Goal: Task Accomplishment & Management: Complete application form

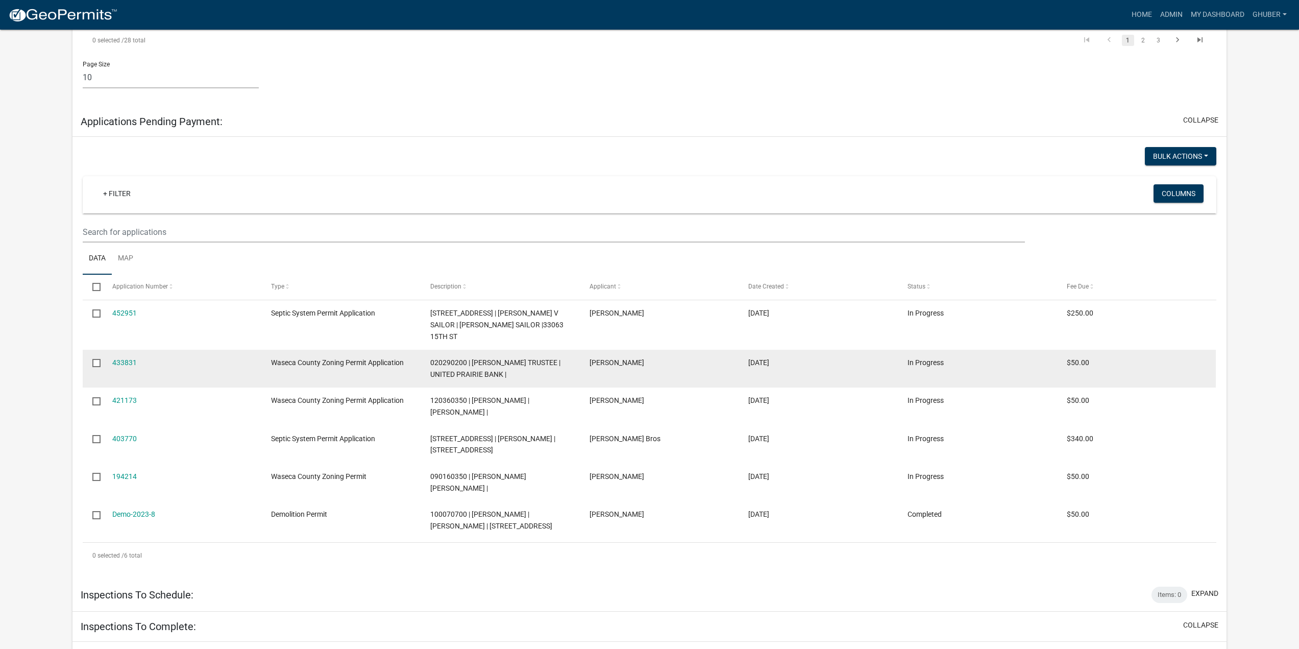
scroll to position [766, 0]
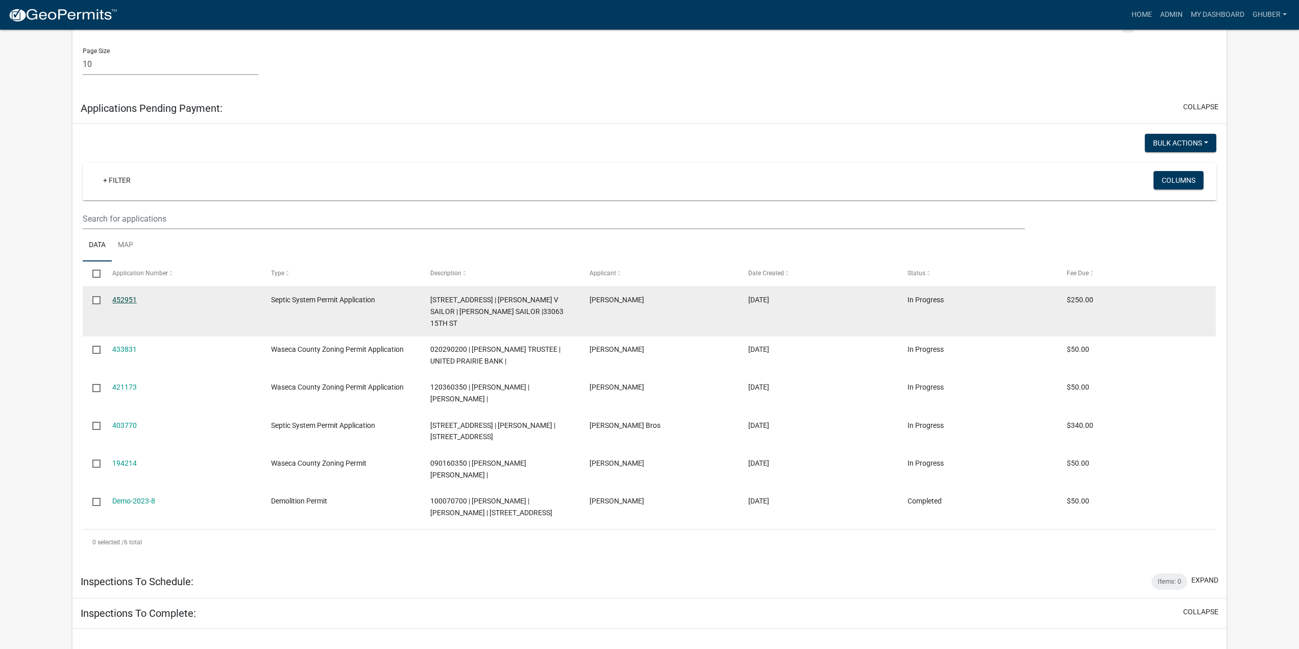
click at [131, 296] on link "452951" at bounding box center [124, 300] width 25 height 8
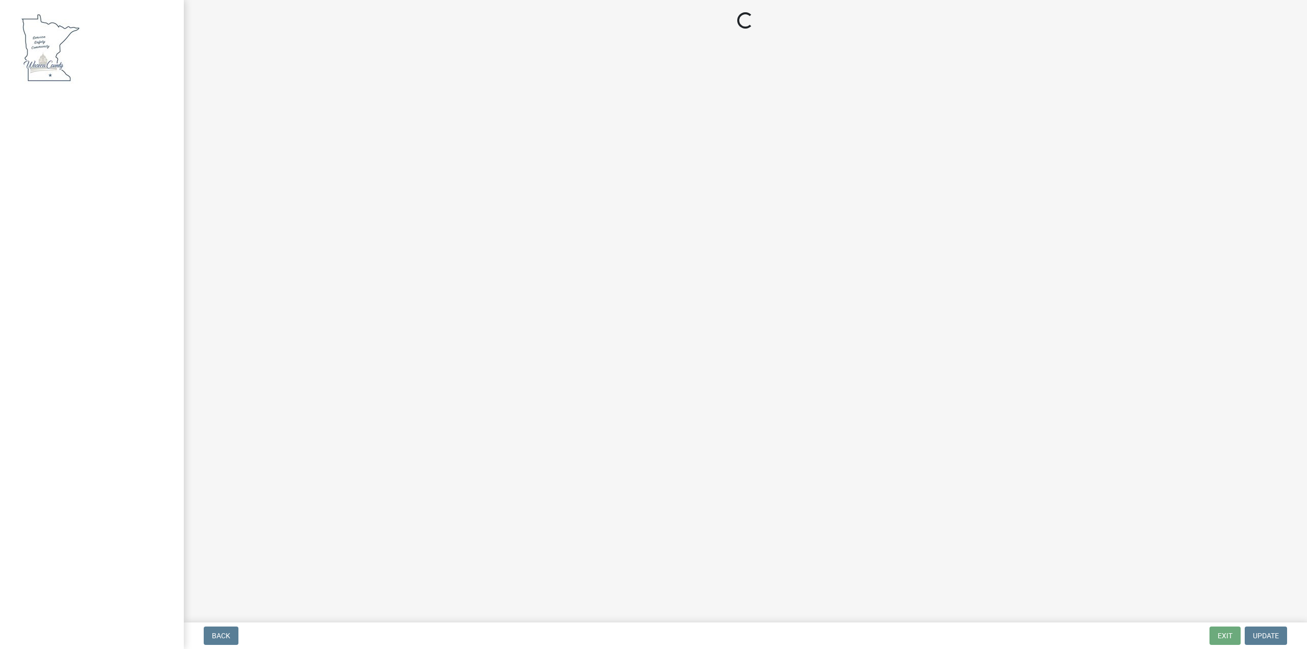
select select "3: 3"
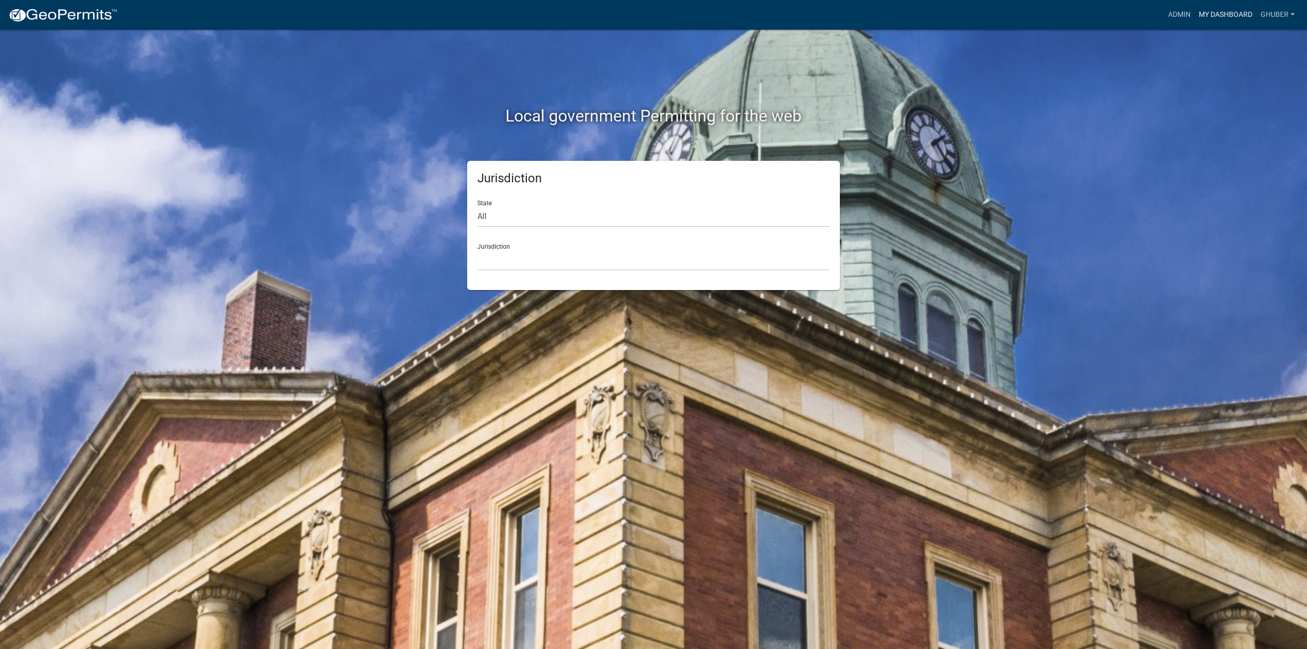
click at [1231, 15] on link "My Dashboard" at bounding box center [1226, 14] width 62 height 19
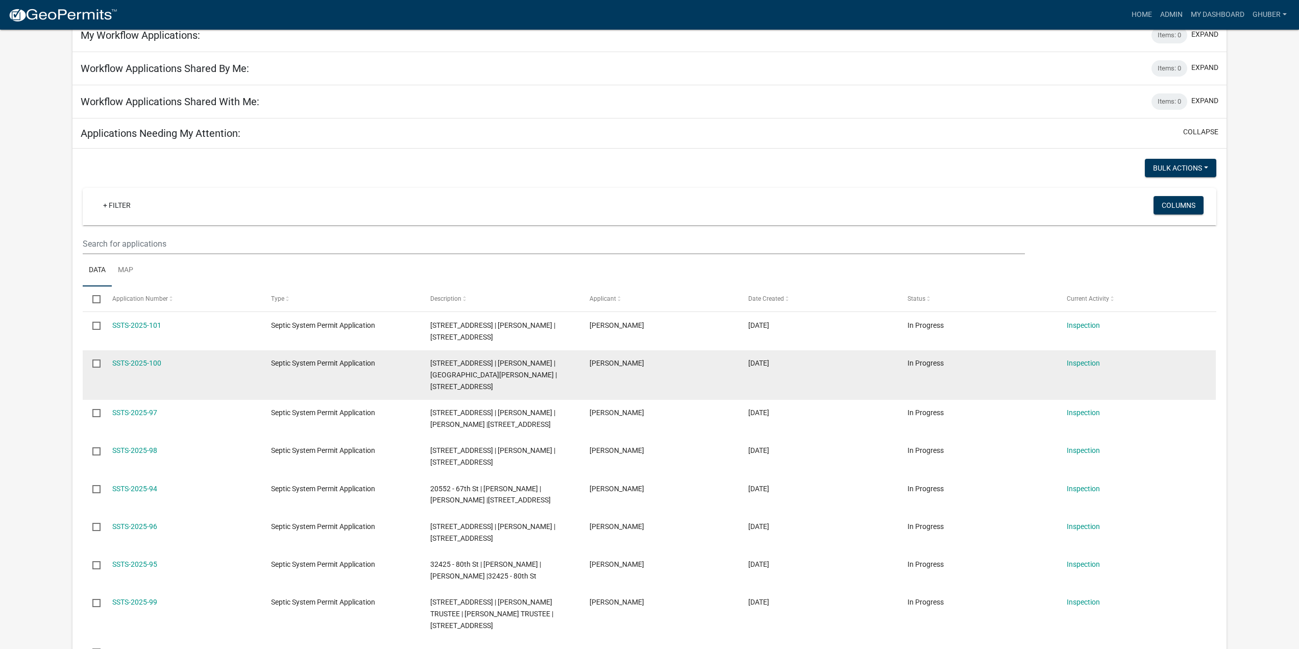
scroll to position [153, 0]
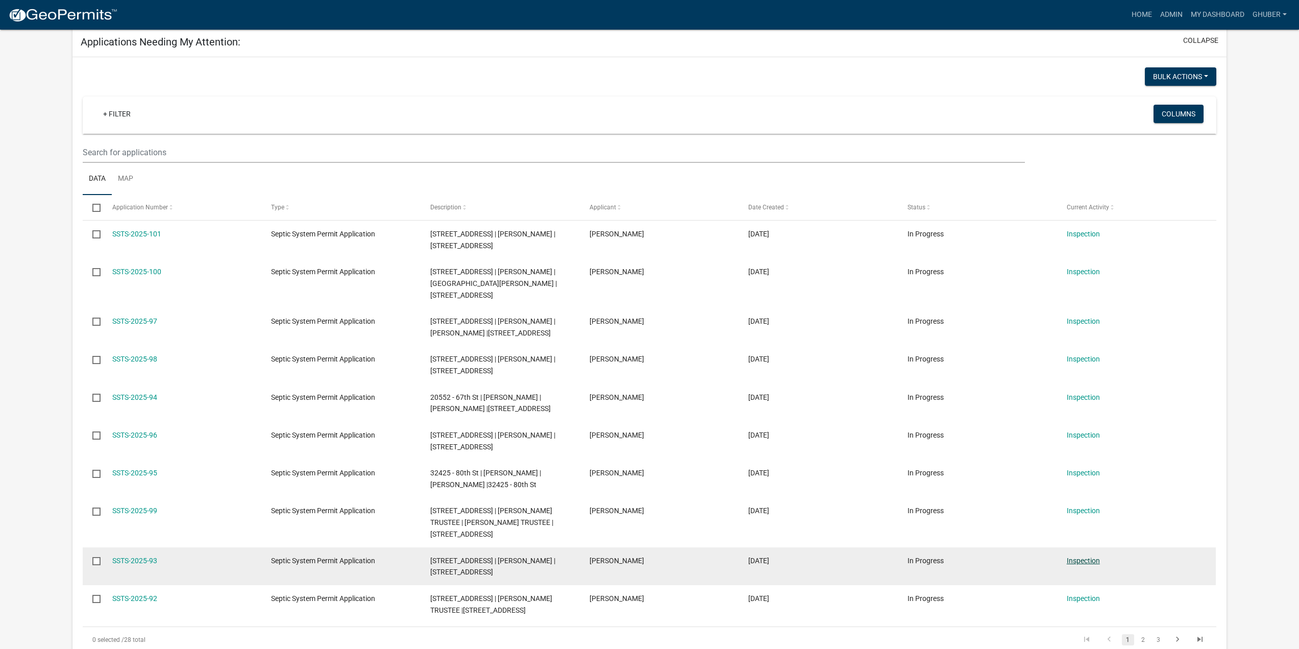
click at [1084, 556] on link "Inspection" at bounding box center [1083, 560] width 33 height 8
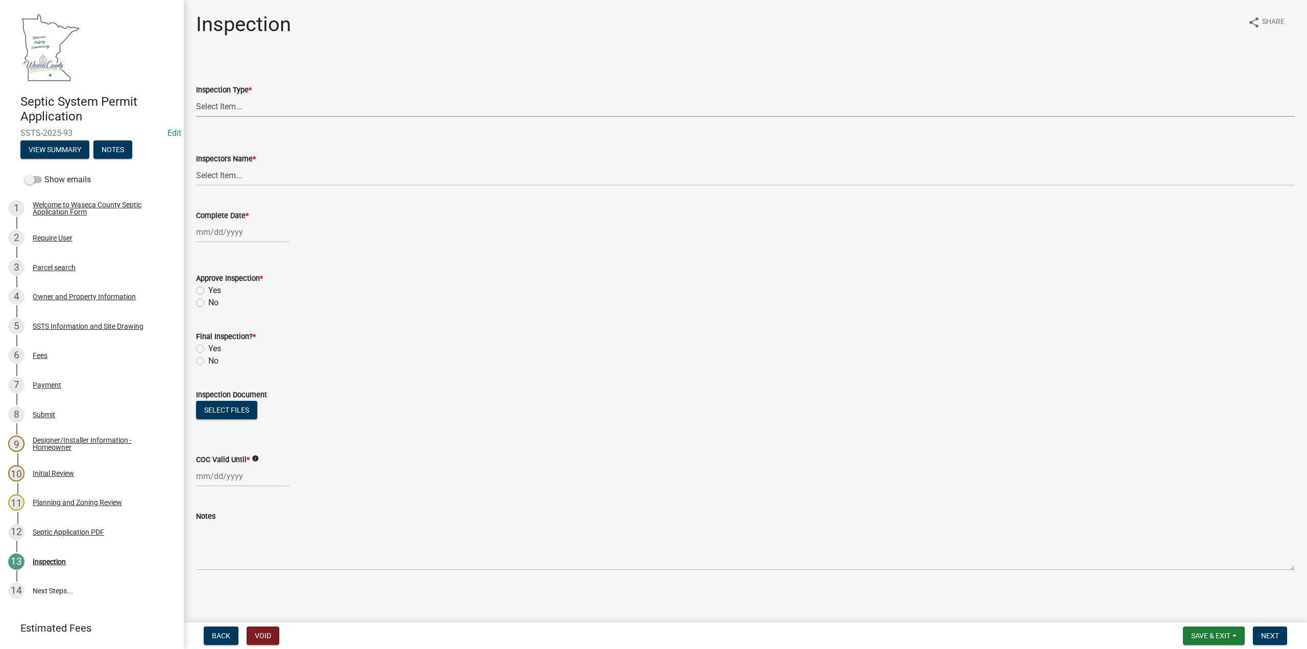
click at [227, 107] on select "Select Item... Preliminary/Soils Inspection Construction Inspection Existing Sy…" at bounding box center [745, 106] width 1099 height 21
click at [196, 96] on select "Select Item... Preliminary/Soils Inspection Construction Inspection Existing Sy…" at bounding box center [745, 106] width 1099 height 21
select select "296e9793-ae16-4fdd-8e85-9b10e2903d04"
click at [224, 175] on select "Select Item... Chowie (Chris Howard) bzabel2 (Brian Zabel) GHuber (Greg Huber)" at bounding box center [745, 175] width 1099 height 21
select select "bd9ddfb0-b6c9-4217-acc0-e81ae30cb7d3"
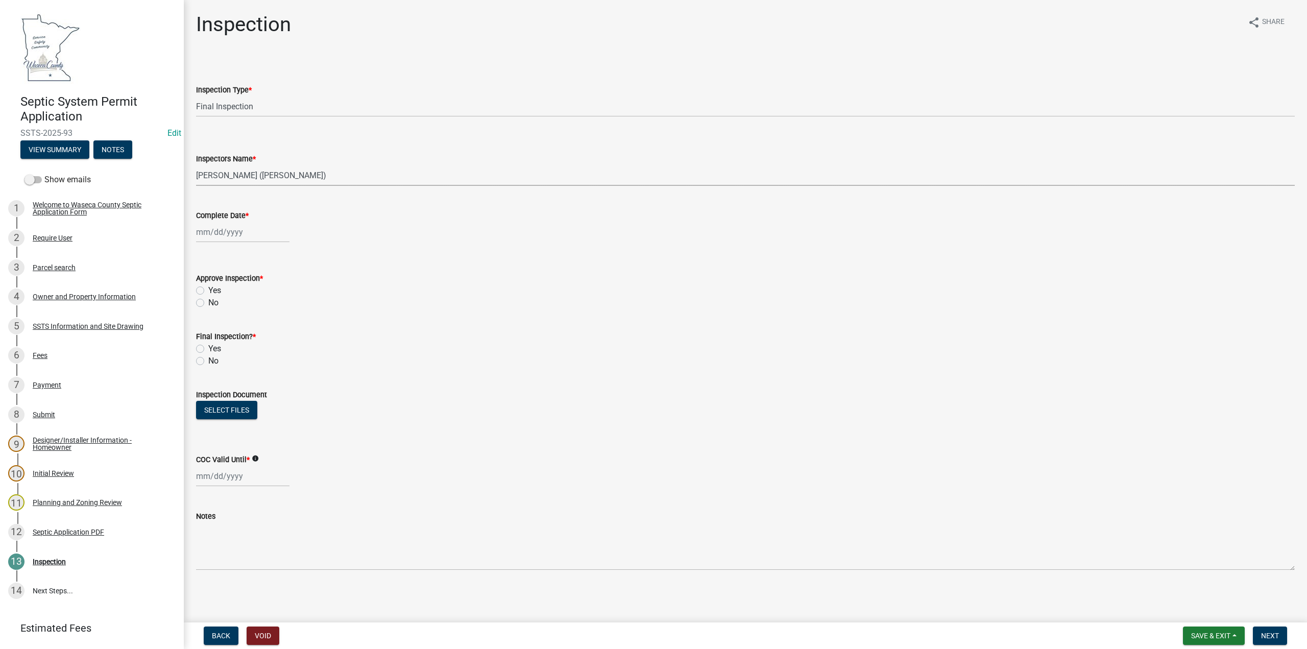
click at [196, 165] on select "Select Item... Chowie (Chris Howard) bzabel2 (Brian Zabel) GHuber (Greg Huber)" at bounding box center [745, 175] width 1099 height 21
click at [227, 233] on div at bounding box center [242, 232] width 93 height 21
select select "8"
select select "2025"
click at [205, 254] on span "Previous month" at bounding box center [207, 254] width 8 height 8
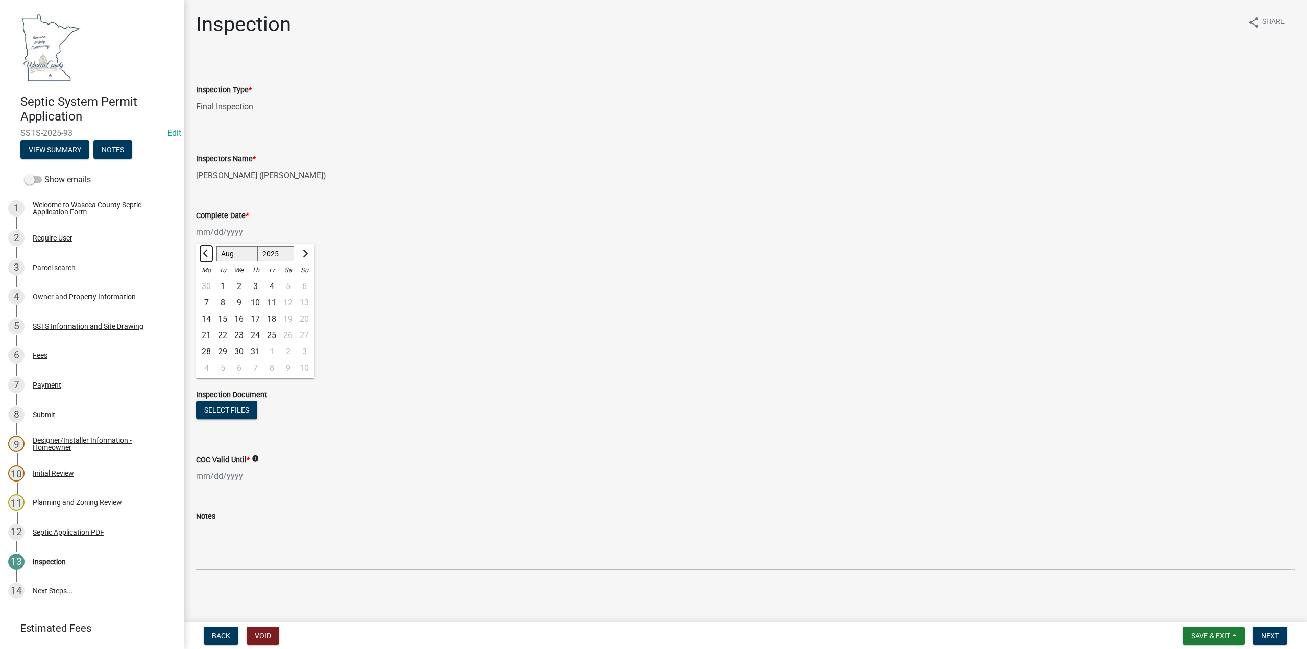
select select "7"
click at [256, 314] on div "17" at bounding box center [255, 319] width 16 height 16
type input "07/17/2025"
click at [208, 290] on label "Yes" at bounding box center [214, 290] width 13 height 12
click at [208, 290] on input "Yes" at bounding box center [211, 287] width 7 height 7
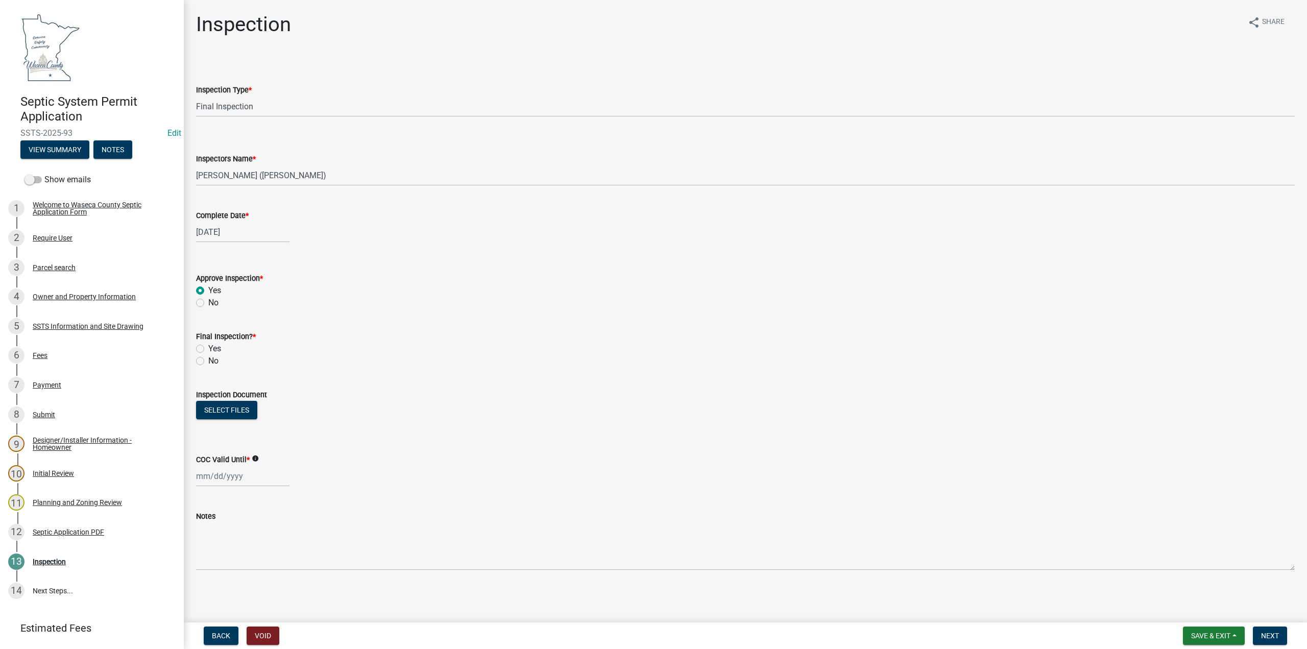
radio input "true"
click at [208, 347] on label "Yes" at bounding box center [214, 349] width 13 height 12
click at [208, 347] on input "Yes" at bounding box center [211, 346] width 7 height 7
radio input "true"
click at [222, 409] on button "Select files" at bounding box center [226, 410] width 61 height 18
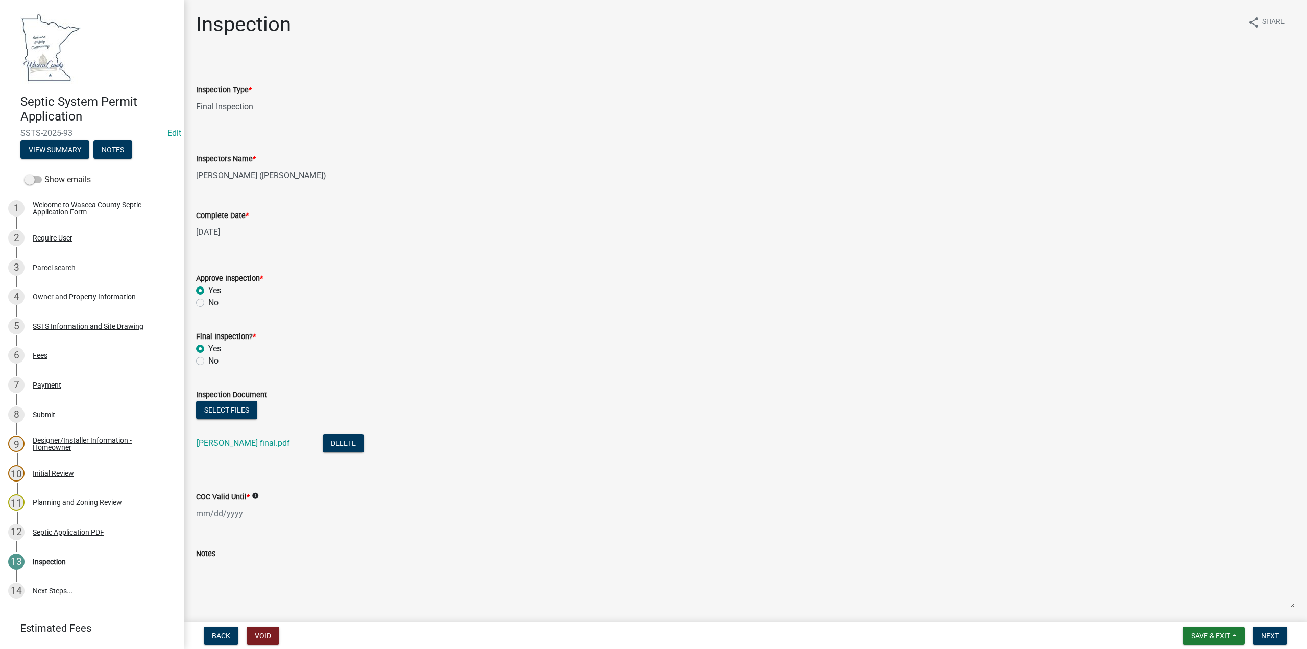
click at [205, 496] on label "COC Valid Until *" at bounding box center [223, 497] width 54 height 7
click at [205, 503] on input "COC Valid Until *" at bounding box center [242, 513] width 93 height 21
select select "8"
select select "2025"
click at [204, 505] on input "COC Valid Until *" at bounding box center [242, 513] width 93 height 21
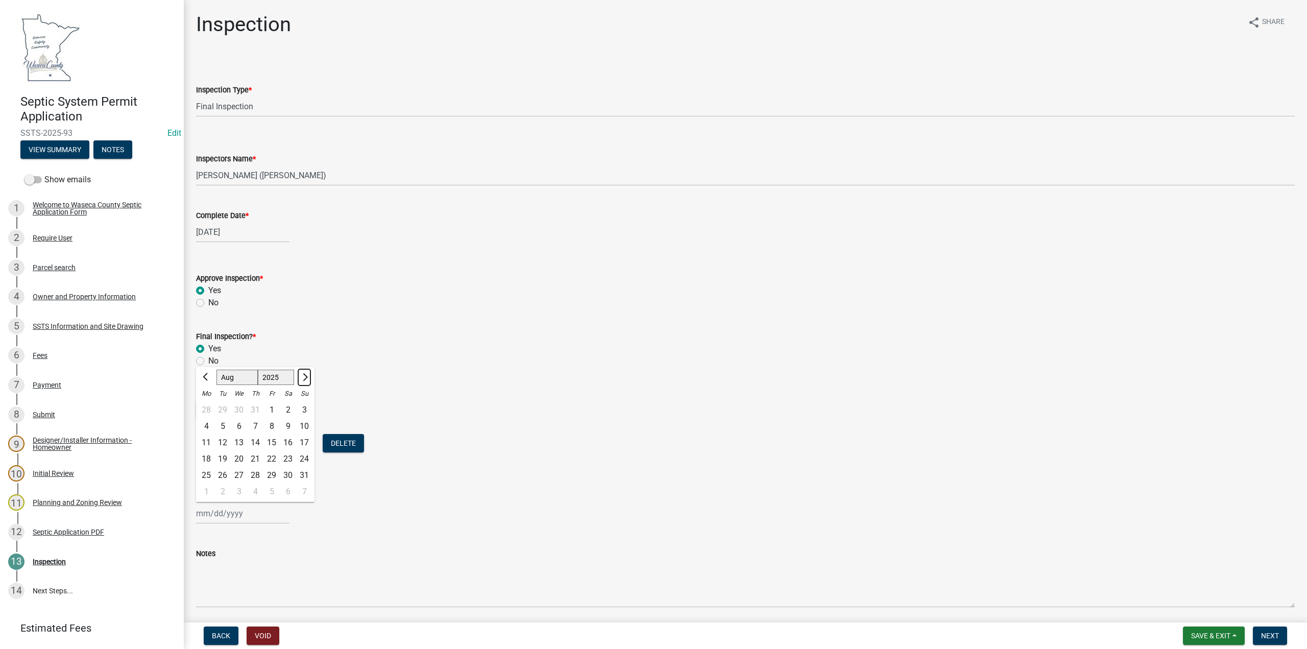
click at [308, 373] on button "Next month" at bounding box center [304, 377] width 12 height 16
select select "9"
click at [287, 375] on select "1525 1526 1527 1528 1529 1530 1531 1532 1533 1534 1535 1536 1537 1538 1539 1540…" at bounding box center [276, 377] width 37 height 15
click at [281, 379] on select "1525 1526 1527 1528 1529 1530 1531 1532 1533 1534 1535 1536 1537 1538 1539 1540…" at bounding box center [276, 377] width 37 height 15
select select "2030"
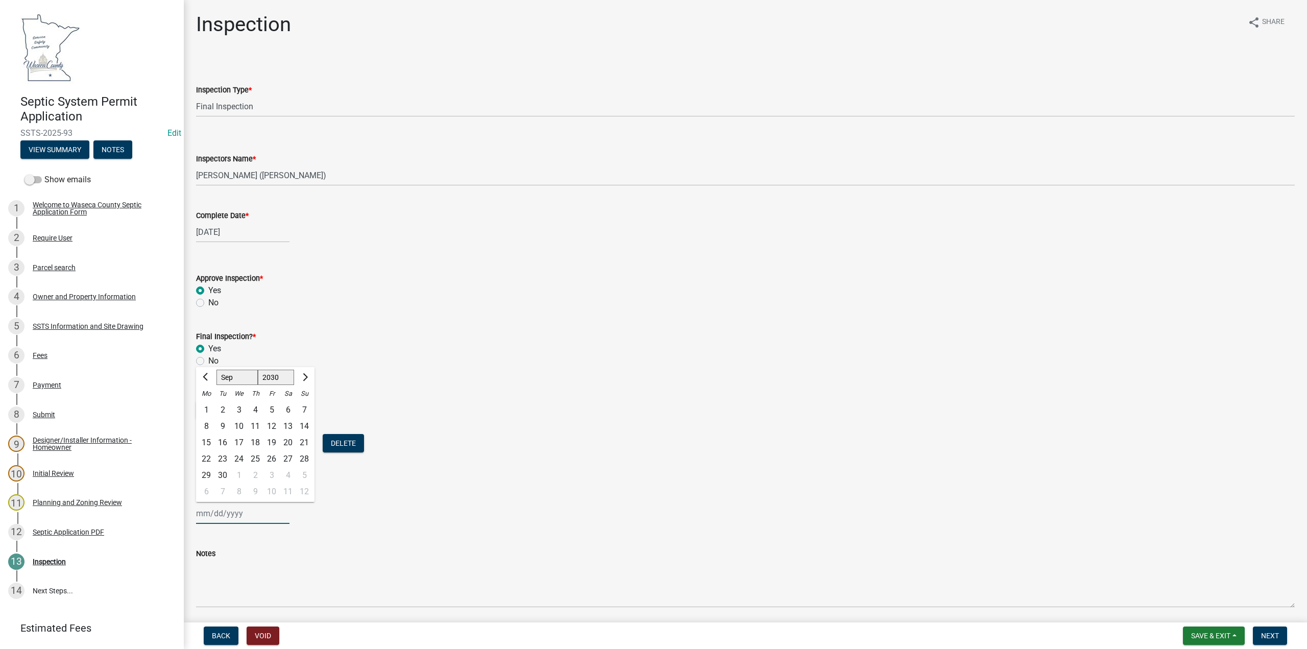
click at [258, 370] on select "1525 1526 1527 1528 1529 1530 1531 1532 1533 1534 1535 1536 1537 1538 1539 1540…" at bounding box center [276, 377] width 37 height 15
click at [206, 380] on span "Previous month" at bounding box center [207, 377] width 8 height 8
select select "7"
click at [238, 443] on div "17" at bounding box center [239, 442] width 16 height 16
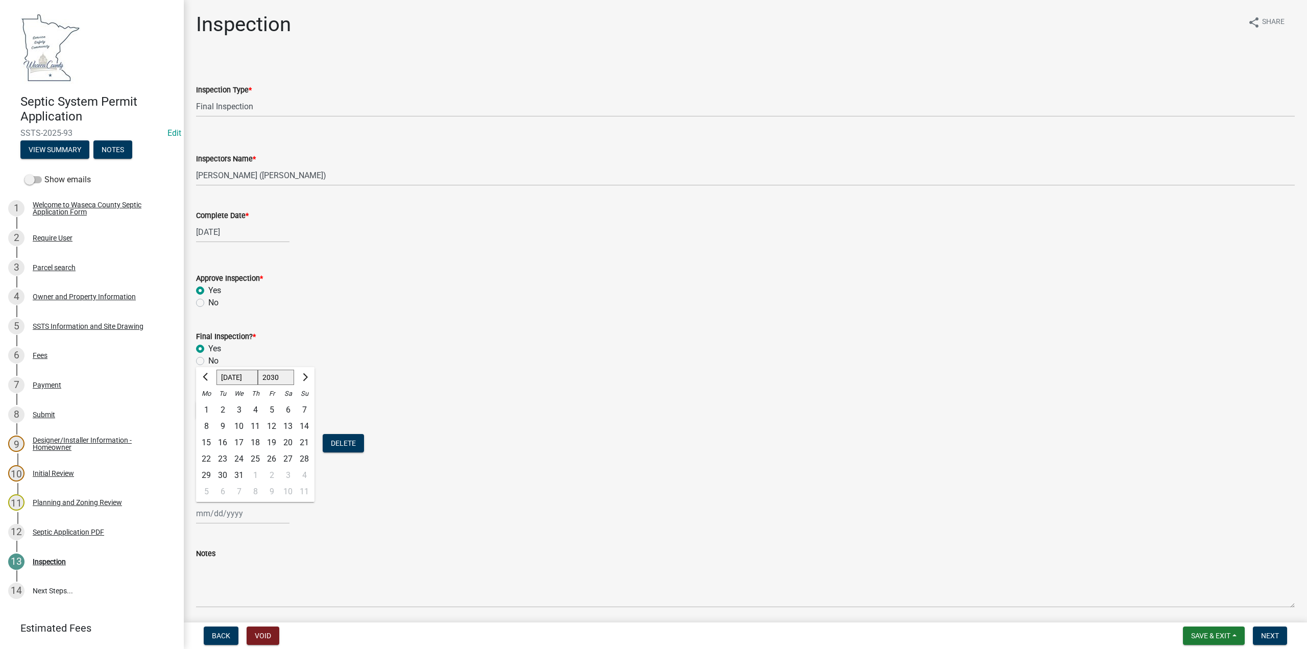
type input "07/17/2030"
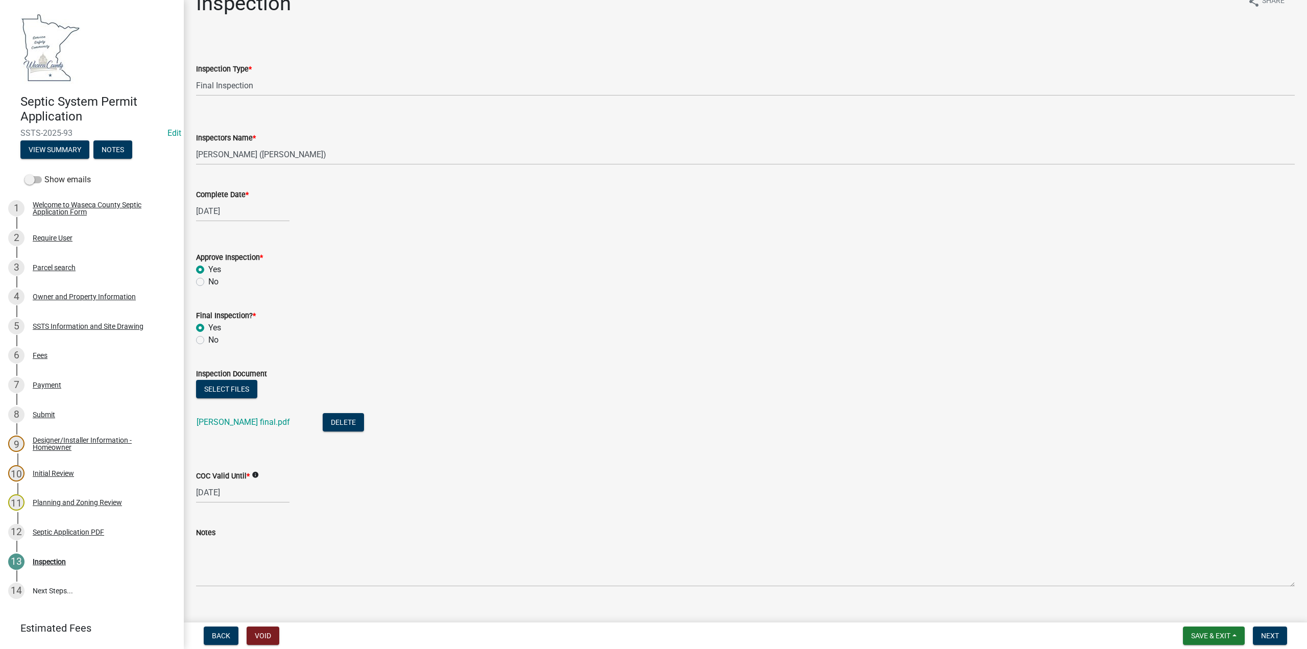
scroll to position [37, 0]
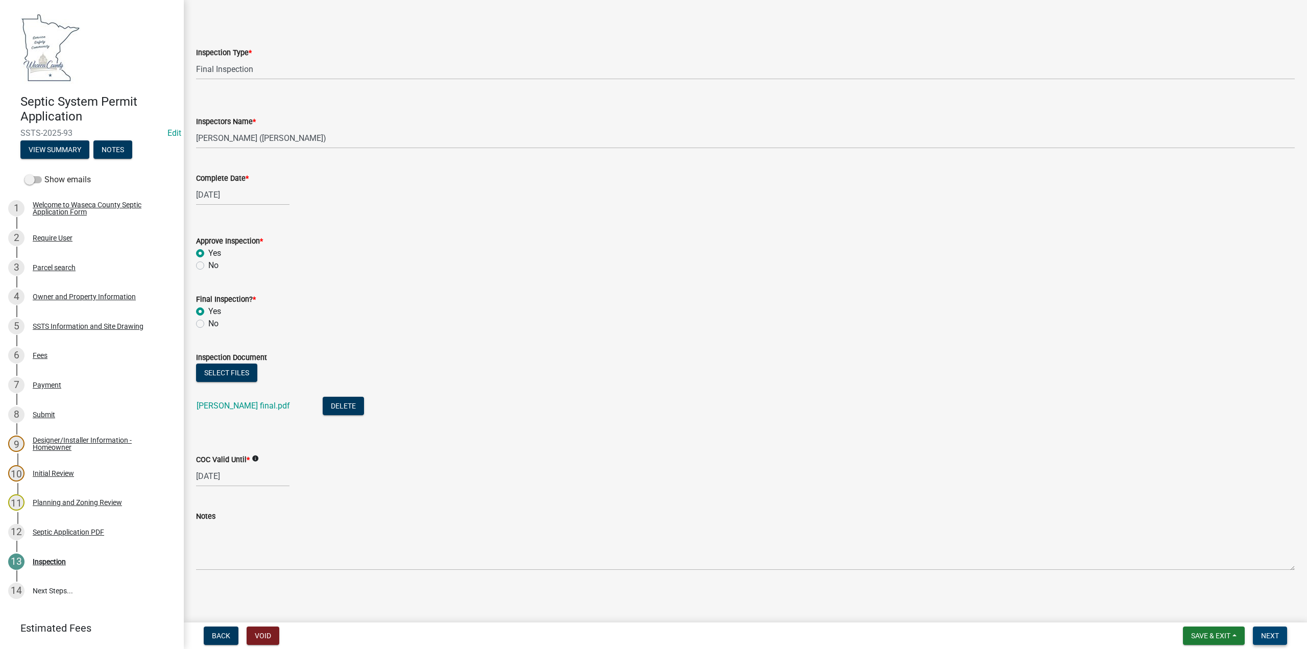
click at [1267, 636] on span "Next" at bounding box center [1270, 635] width 18 height 8
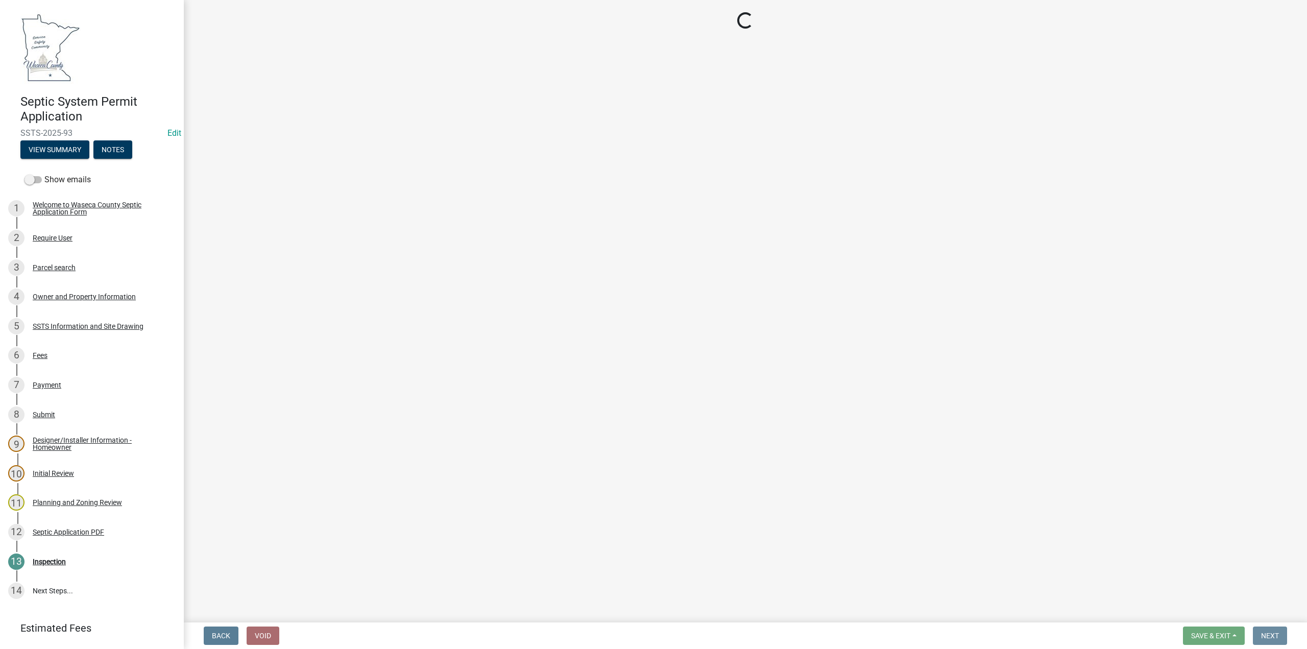
scroll to position [0, 0]
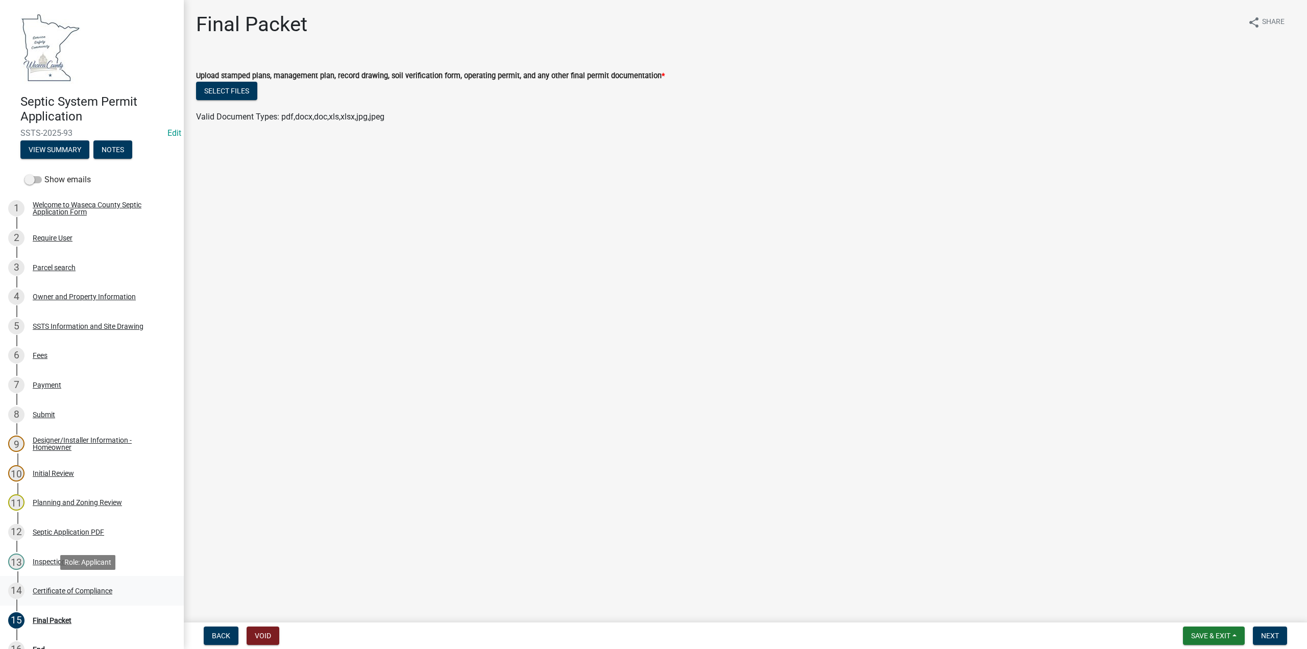
click at [86, 591] on div "Certificate of Compliance" at bounding box center [73, 590] width 80 height 7
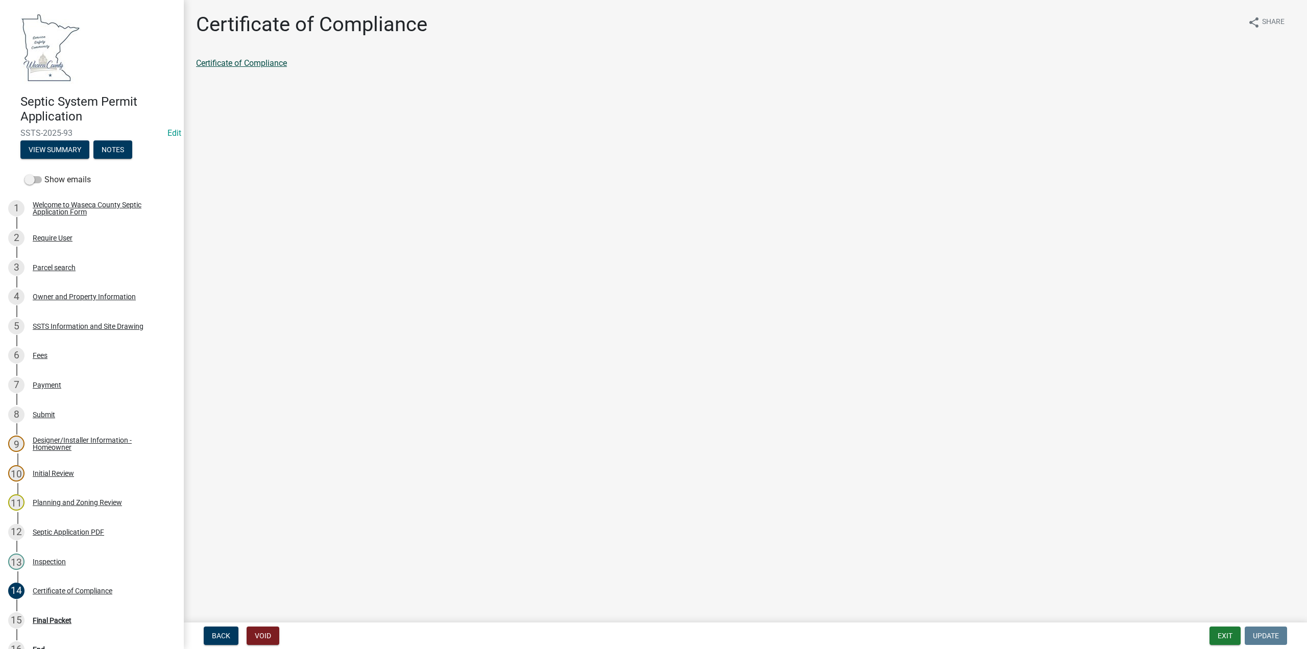
click at [231, 64] on link "Certificate of Compliance" at bounding box center [241, 63] width 91 height 10
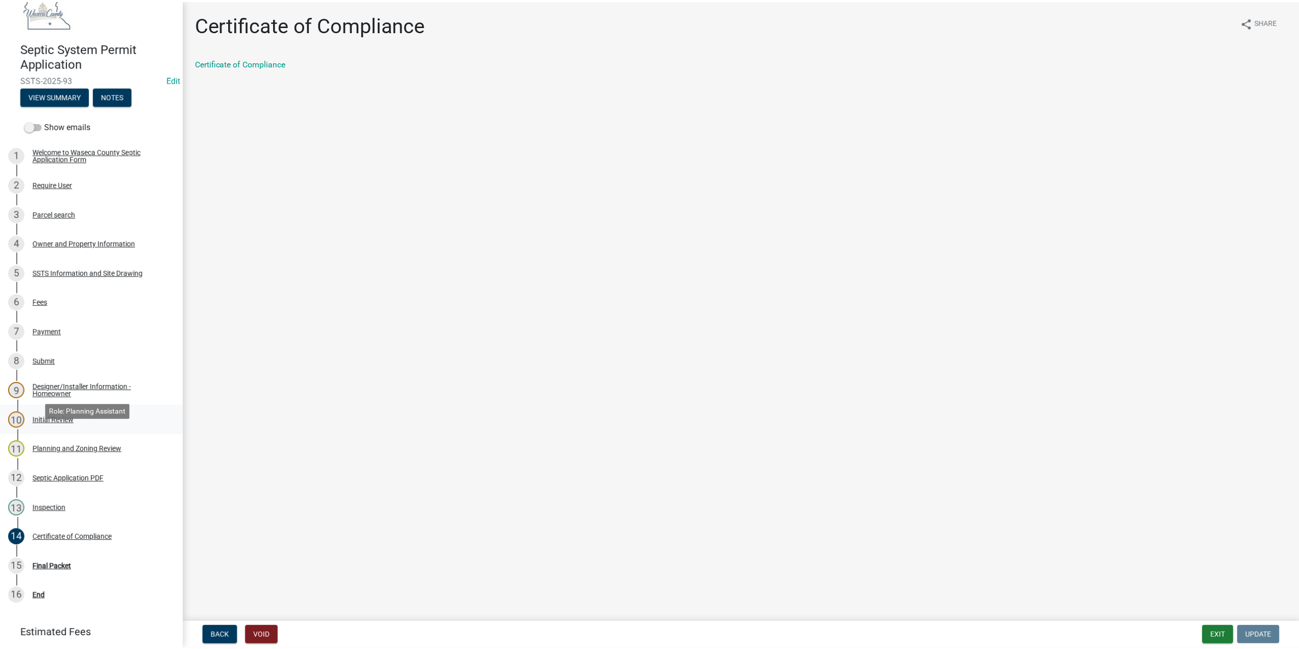
scroll to position [110, 0]
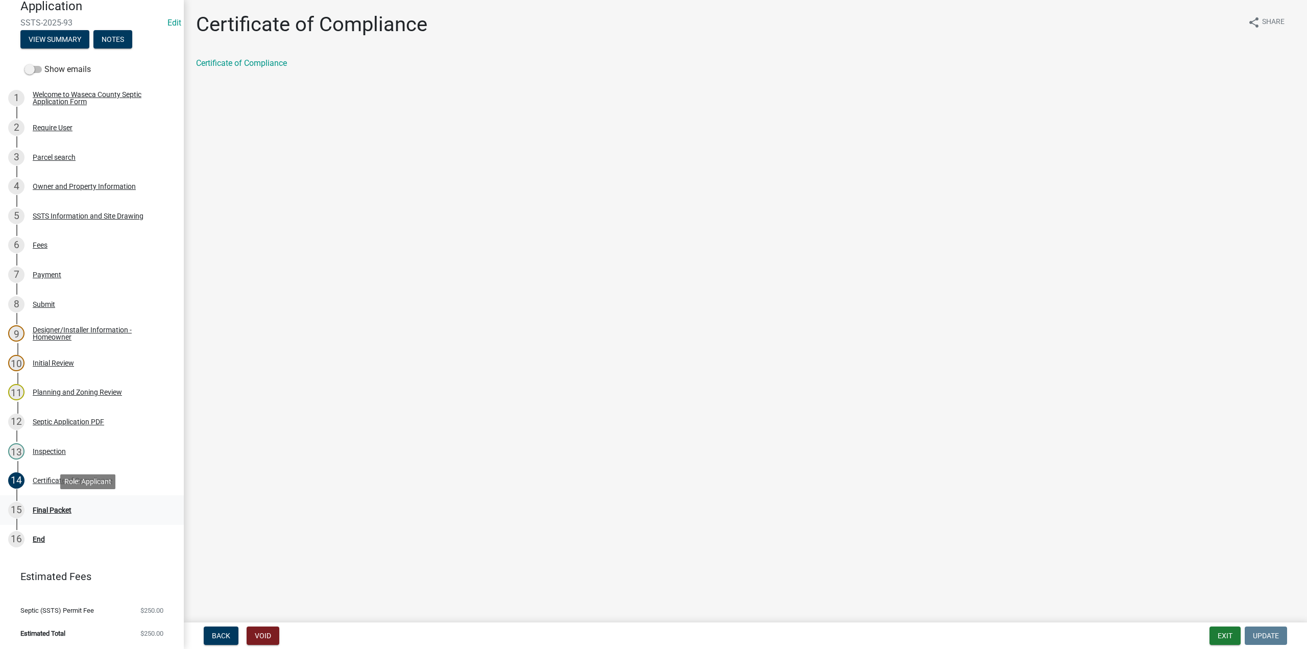
click at [49, 511] on div "Final Packet" at bounding box center [52, 509] width 39 height 7
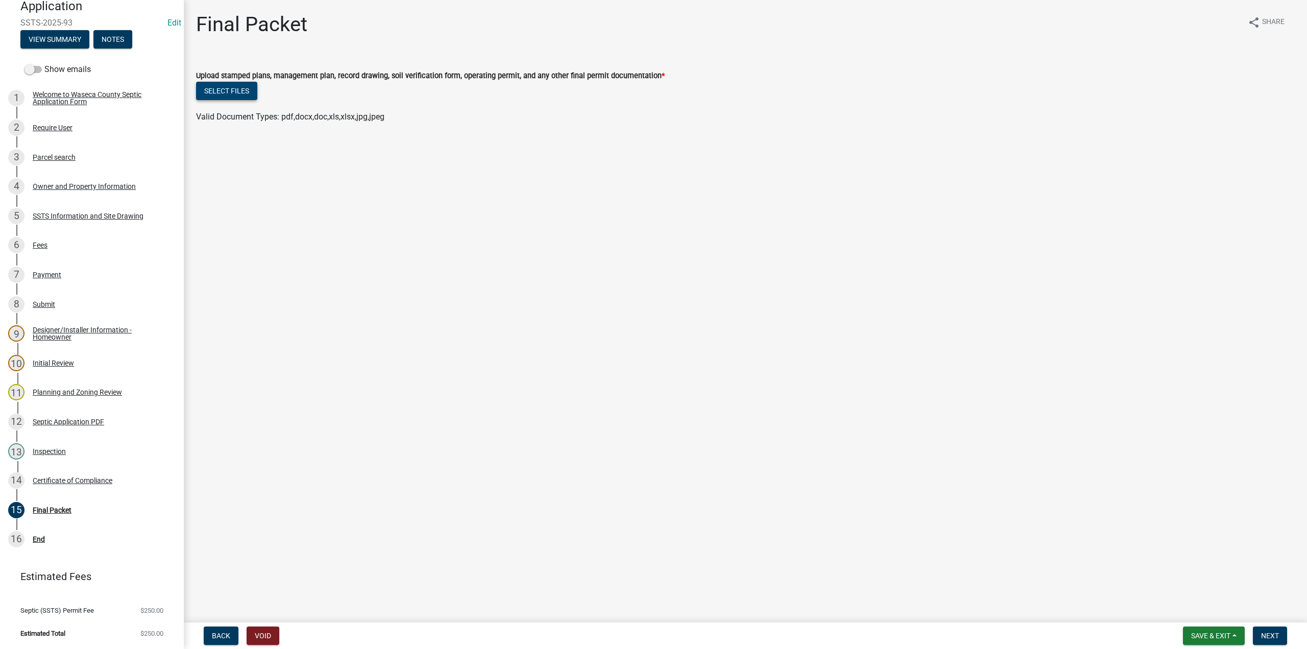
click at [231, 88] on button "Select files" at bounding box center [226, 91] width 61 height 18
click at [1267, 636] on span "Next" at bounding box center [1270, 635] width 18 height 8
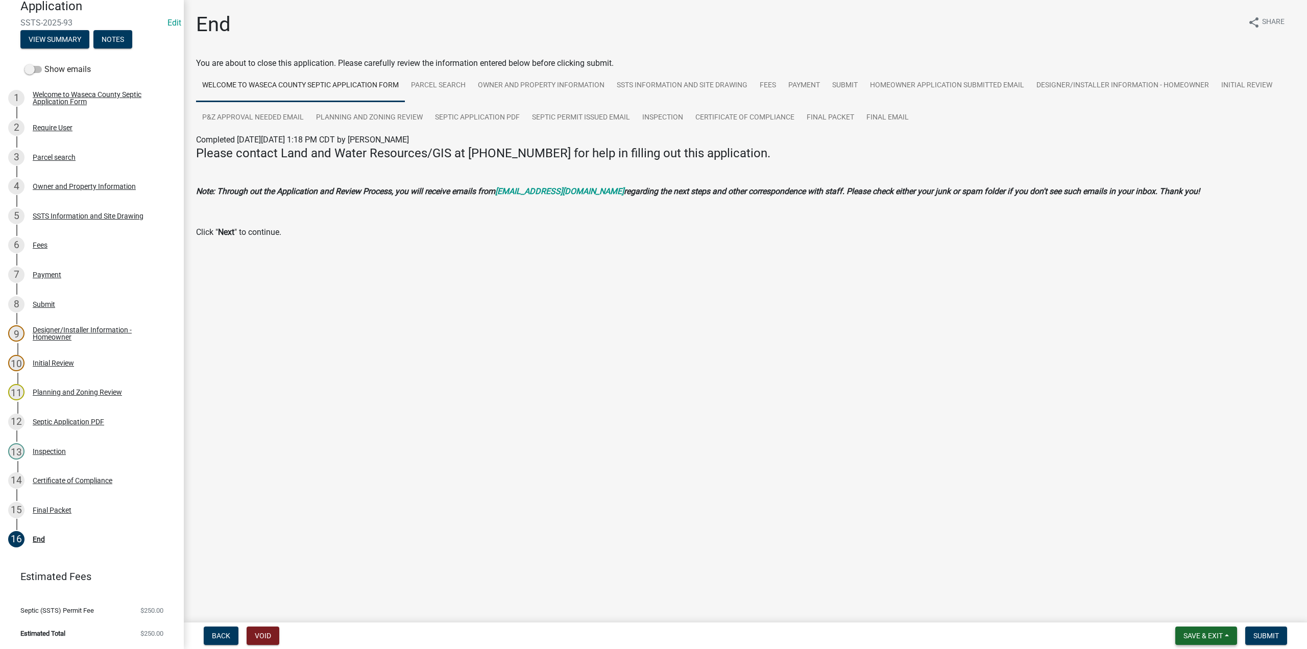
click at [1204, 635] on span "Save & Exit" at bounding box center [1202, 635] width 39 height 8
click at [1194, 585] on button "Save" at bounding box center [1196, 584] width 82 height 25
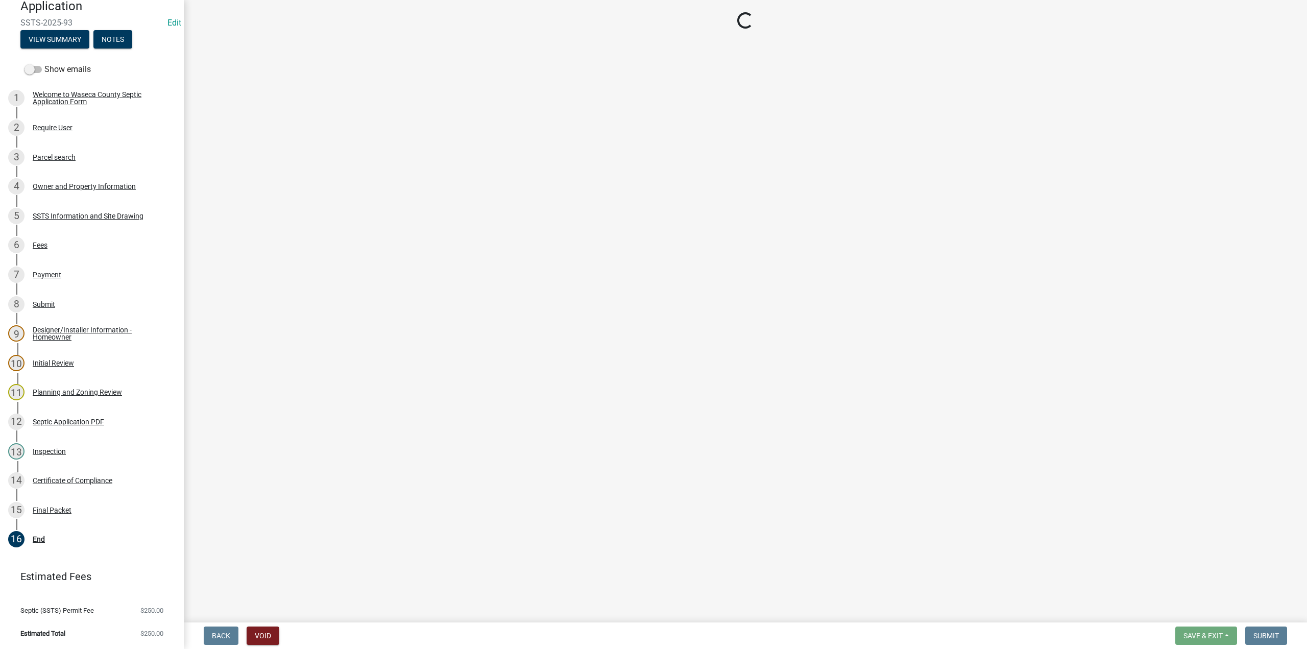
select select "296e9793-ae16-4fdd-8e85-9b10e2903d04"
select select "bd9ddfb0-b6c9-4217-acc0-e81ae30cb7d3"
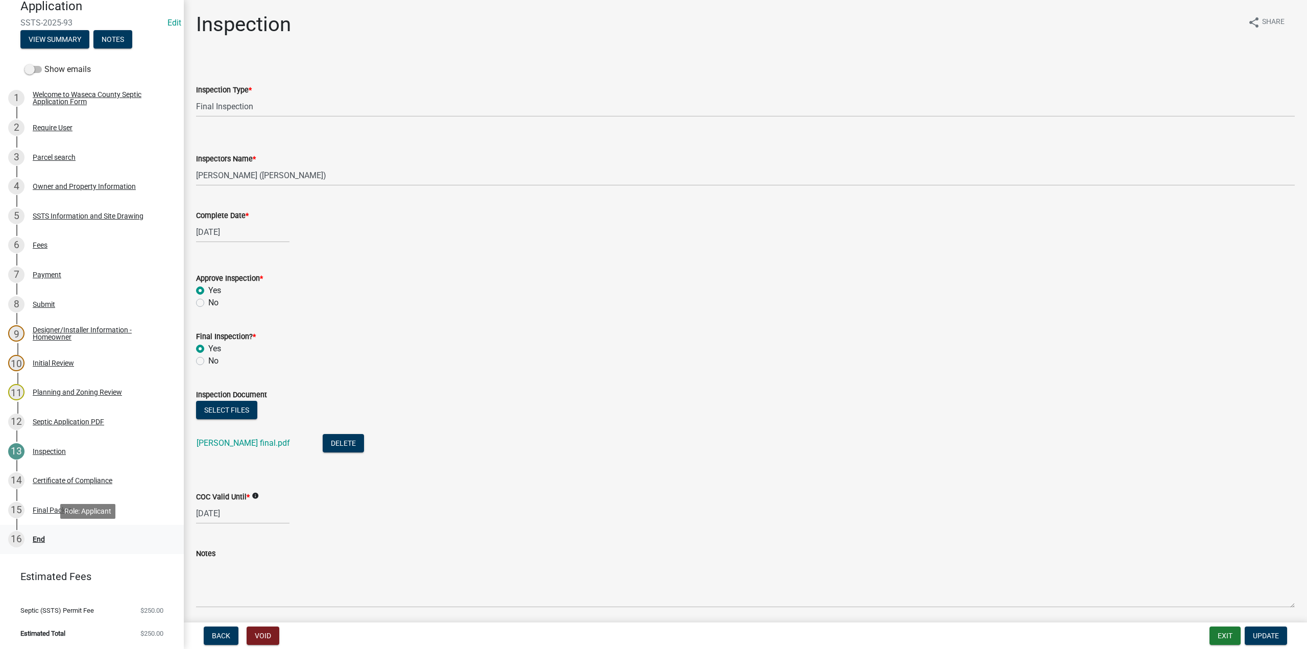
click at [40, 541] on div "End" at bounding box center [39, 539] width 12 height 7
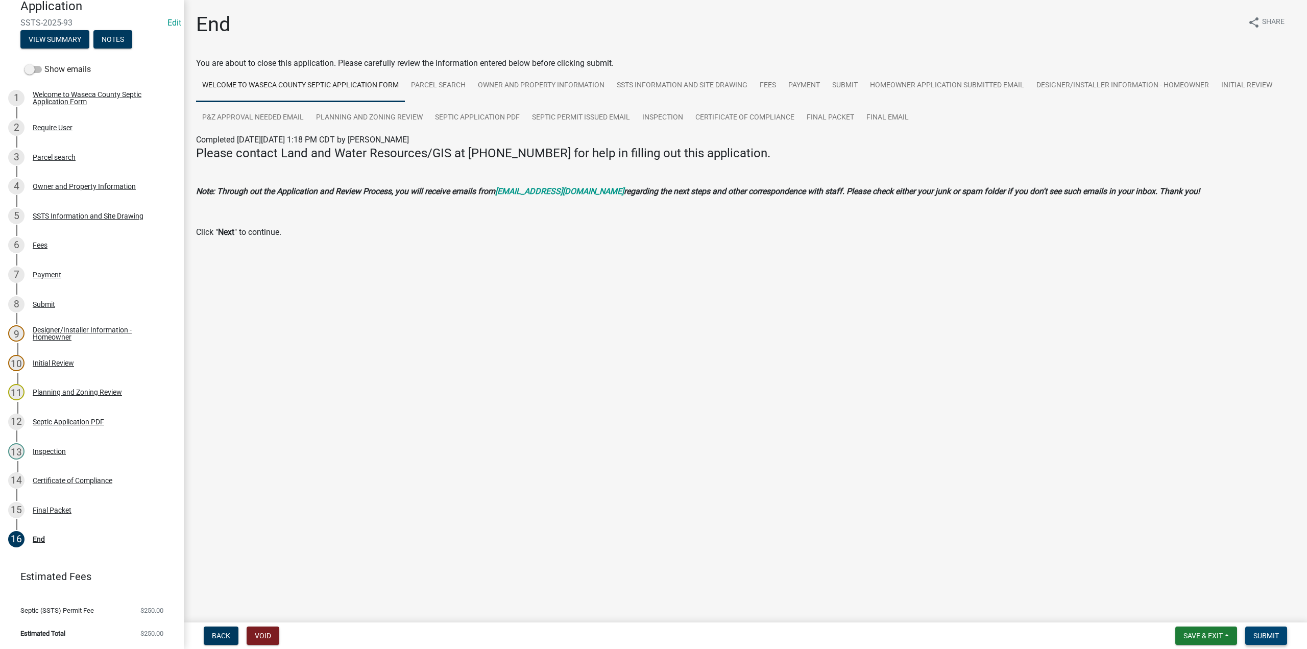
click at [1271, 636] on span "Submit" at bounding box center [1266, 635] width 26 height 8
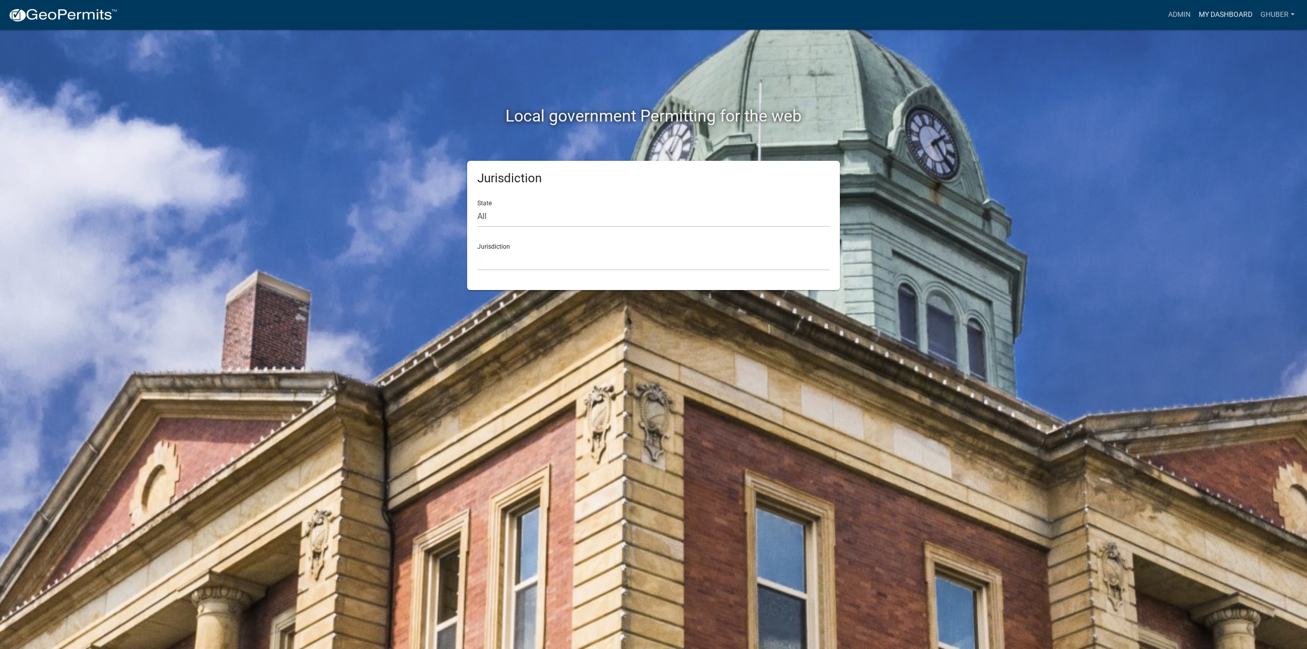
click at [1217, 13] on link "My Dashboard" at bounding box center [1226, 14] width 62 height 19
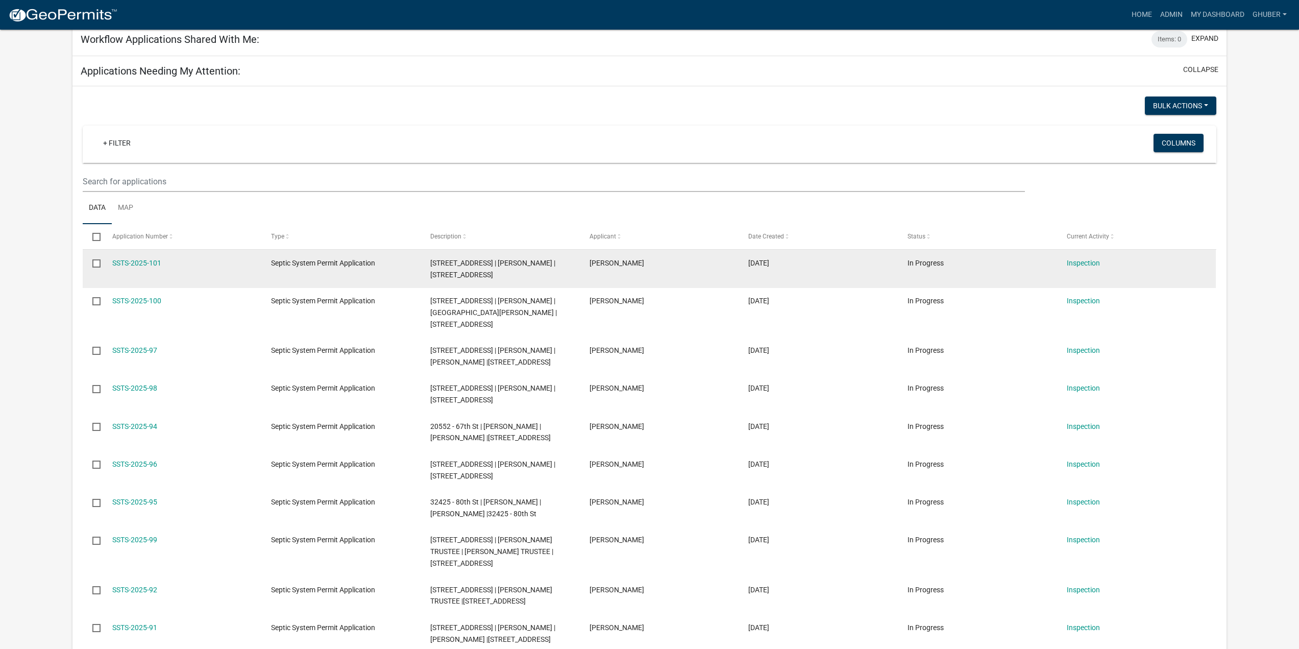
scroll to position [204, 0]
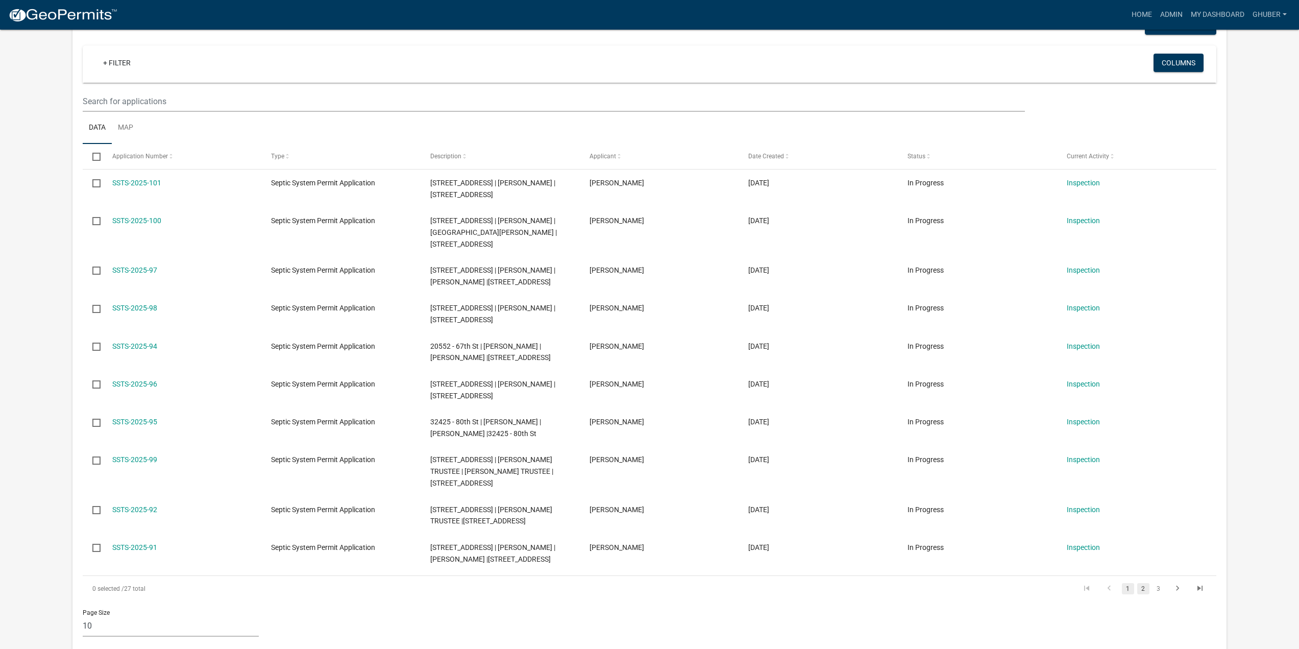
click at [1141, 583] on link "2" at bounding box center [1143, 588] width 12 height 11
